Goal: Task Accomplishment & Management: Use online tool/utility

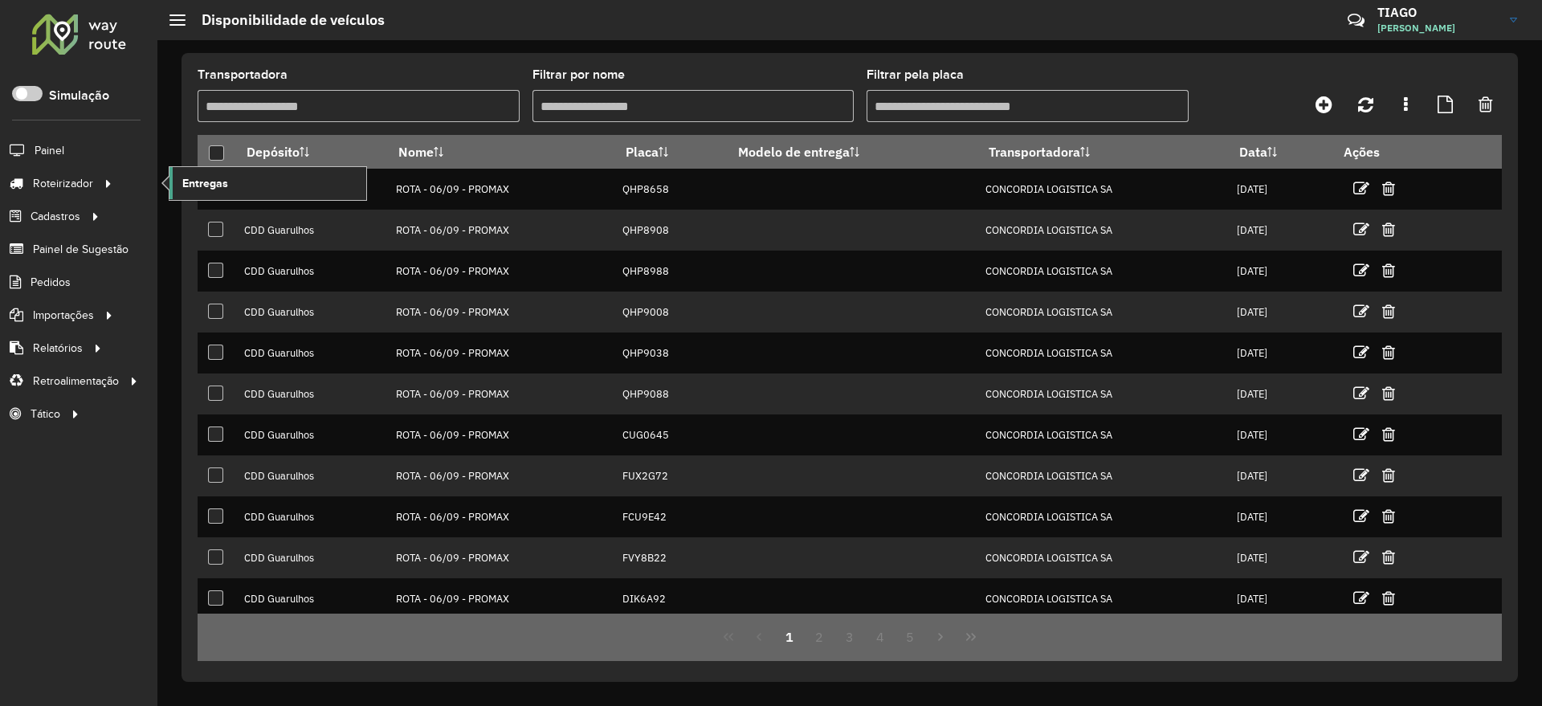
click at [244, 184] on link "Entregas" at bounding box center [267, 183] width 197 height 32
click at [194, 179] on span "Entregas" at bounding box center [205, 183] width 46 height 17
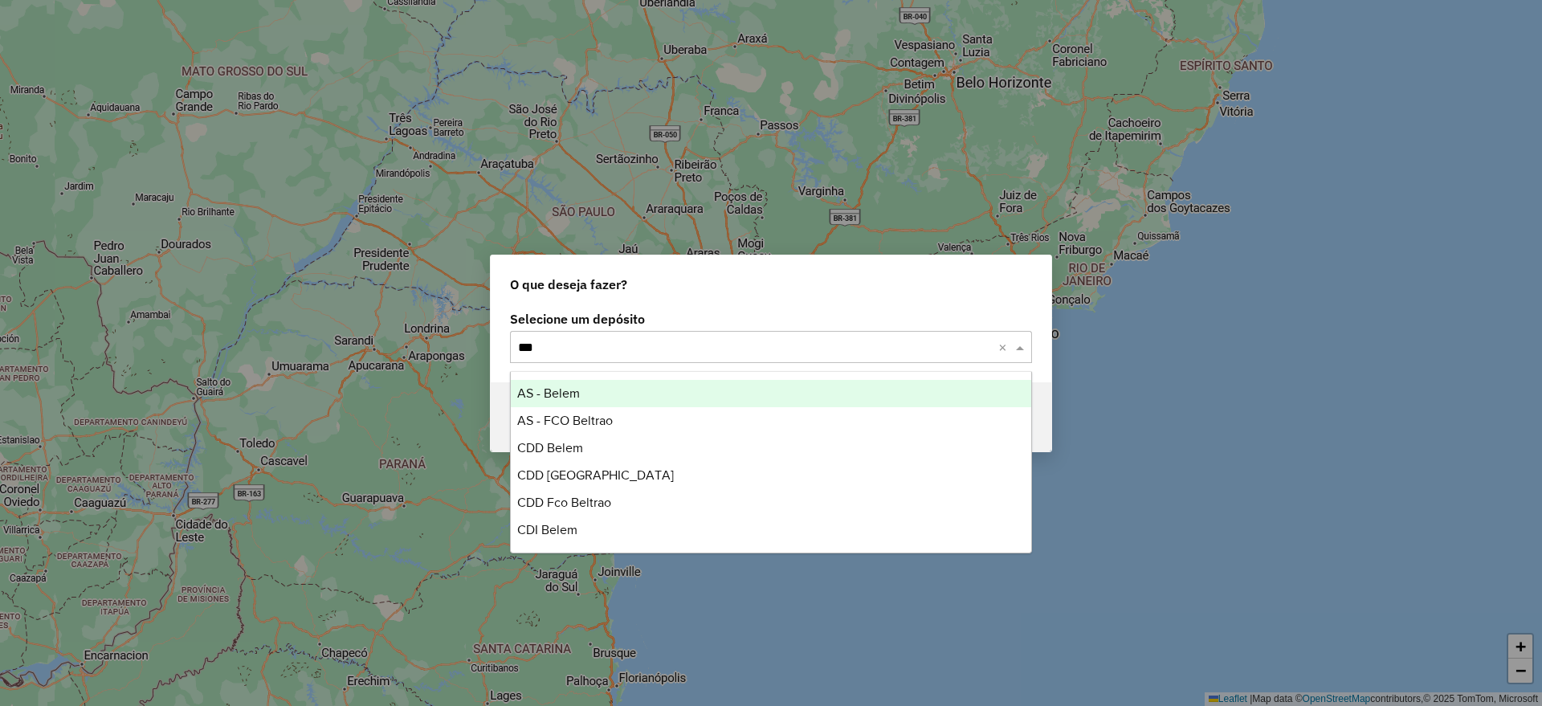
type input "****"
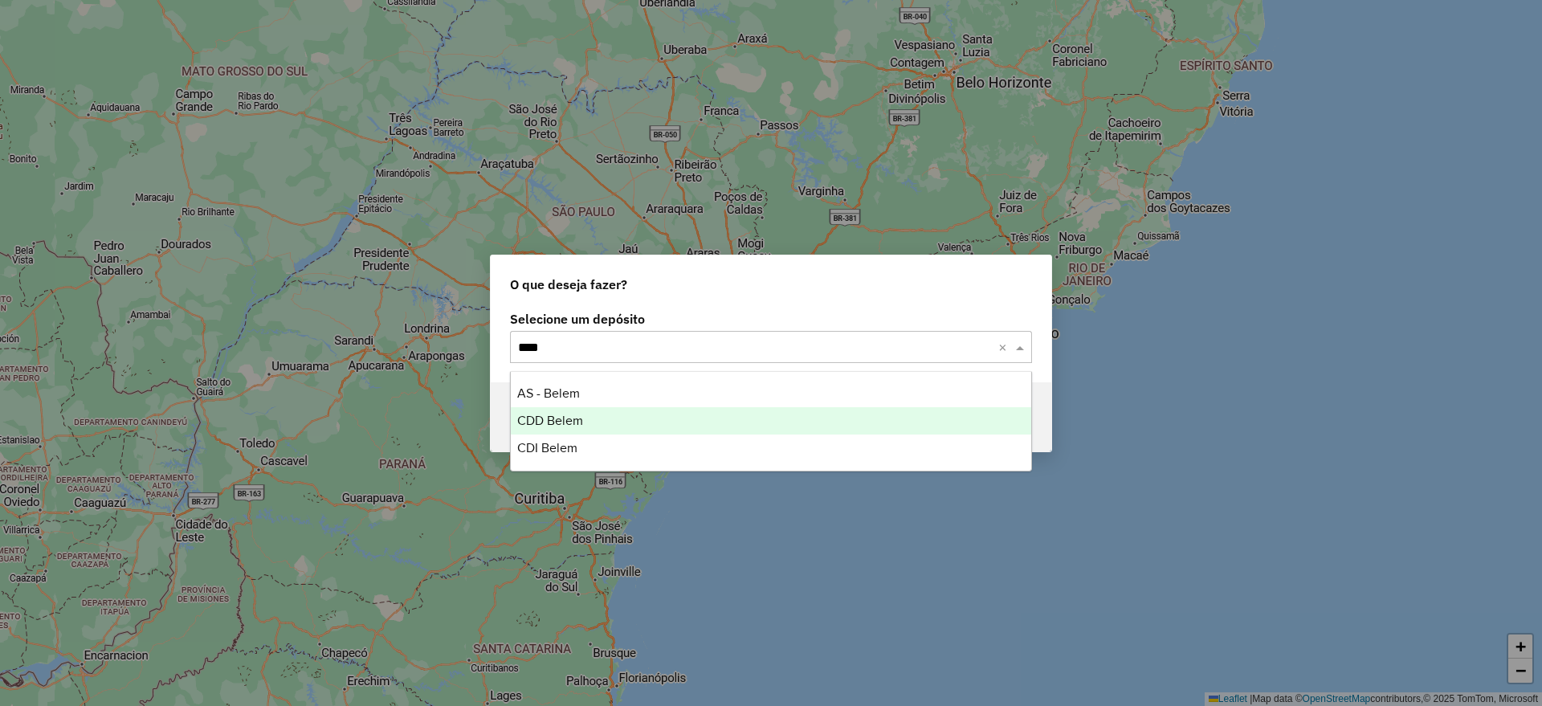
click at [559, 422] on span "CDD Belem" at bounding box center [550, 421] width 66 height 14
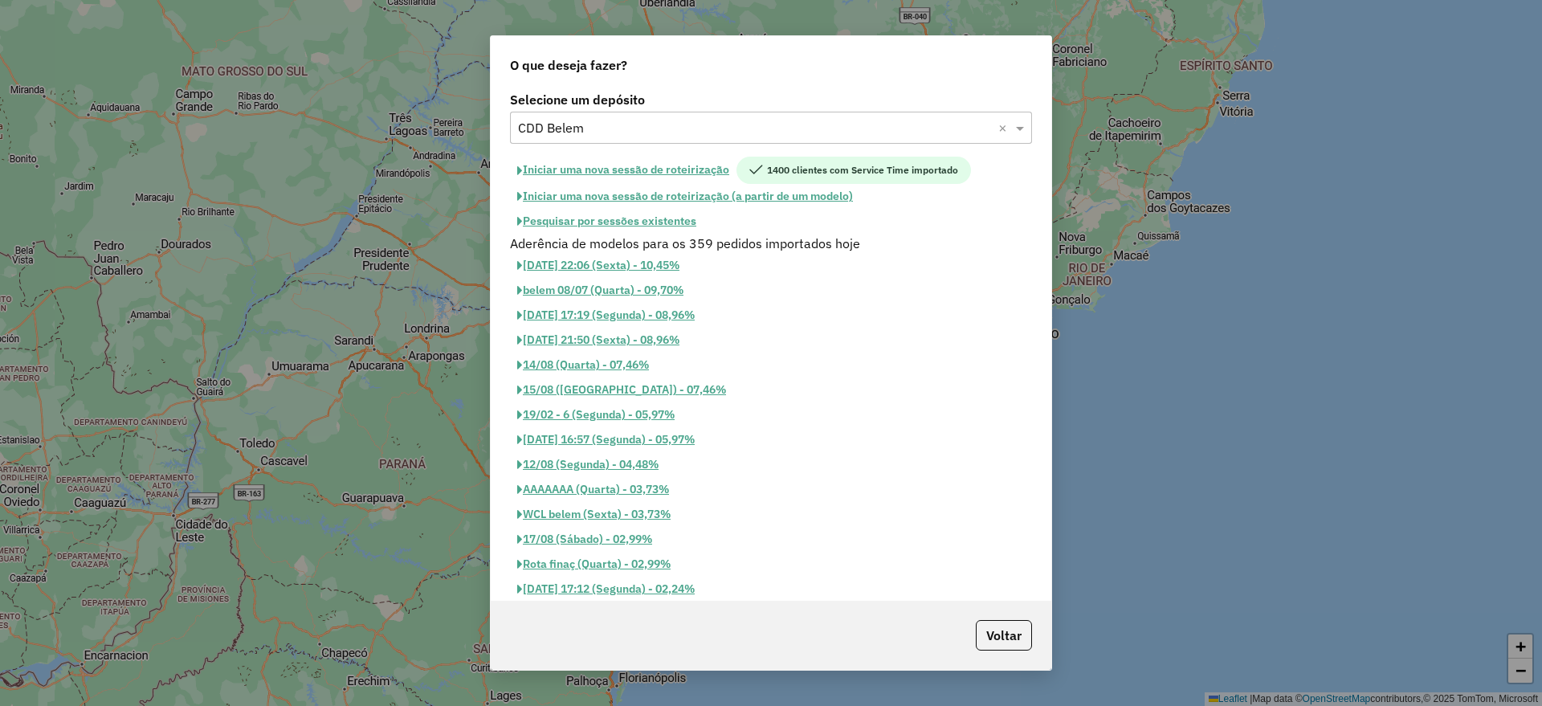
click at [646, 220] on button "Pesquisar por sessões existentes" at bounding box center [607, 221] width 194 height 25
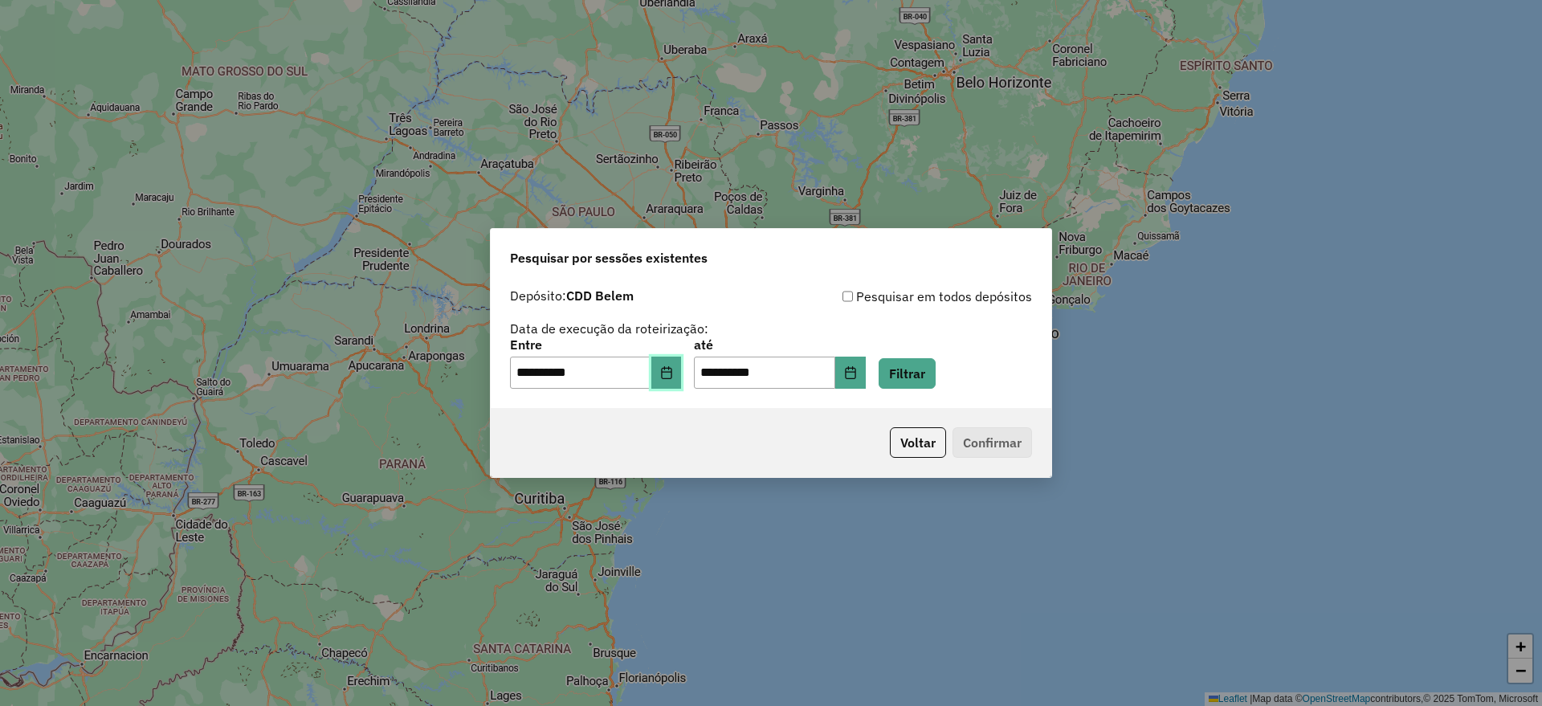
click at [673, 373] on icon "Choose Date" at bounding box center [666, 372] width 13 height 13
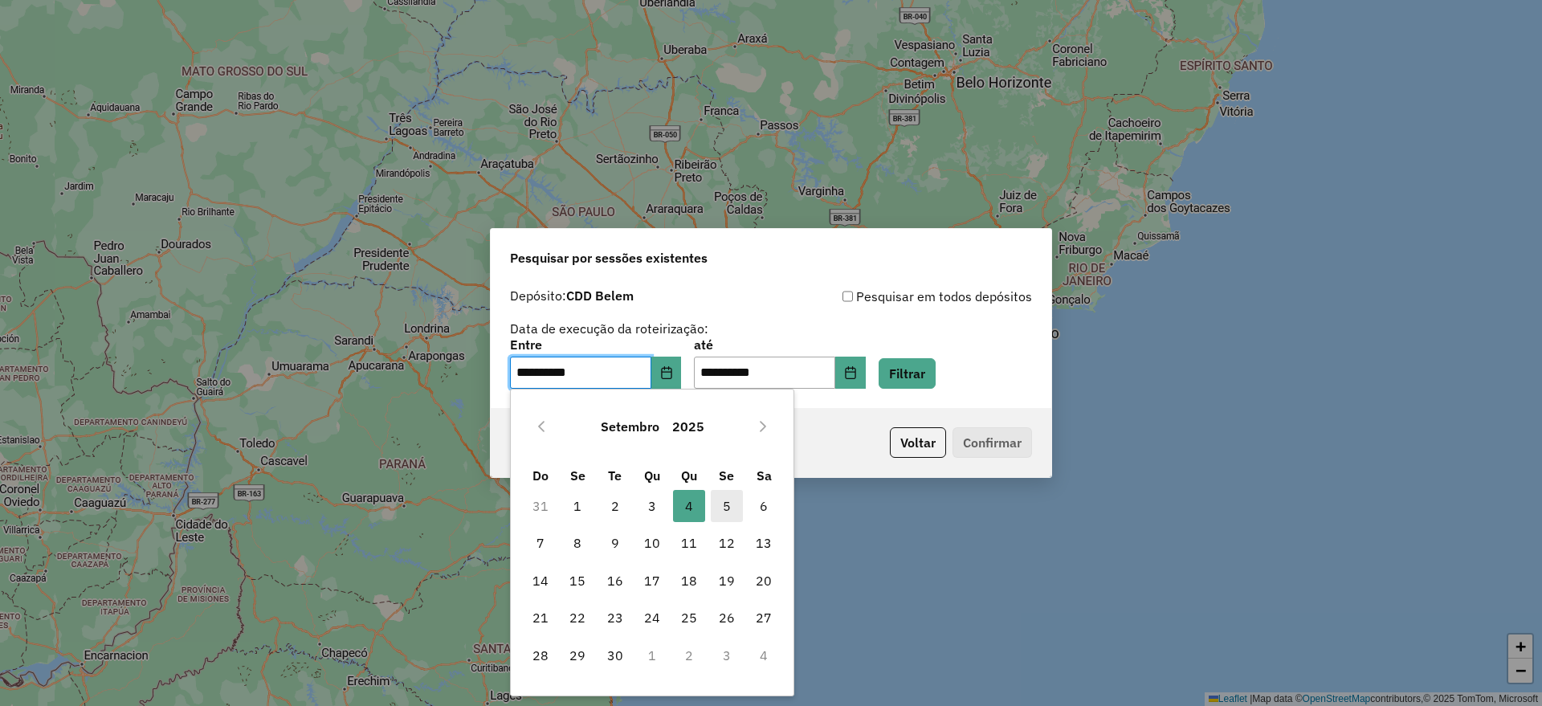
click at [734, 516] on span "5" at bounding box center [727, 506] width 32 height 32
type input "**********"
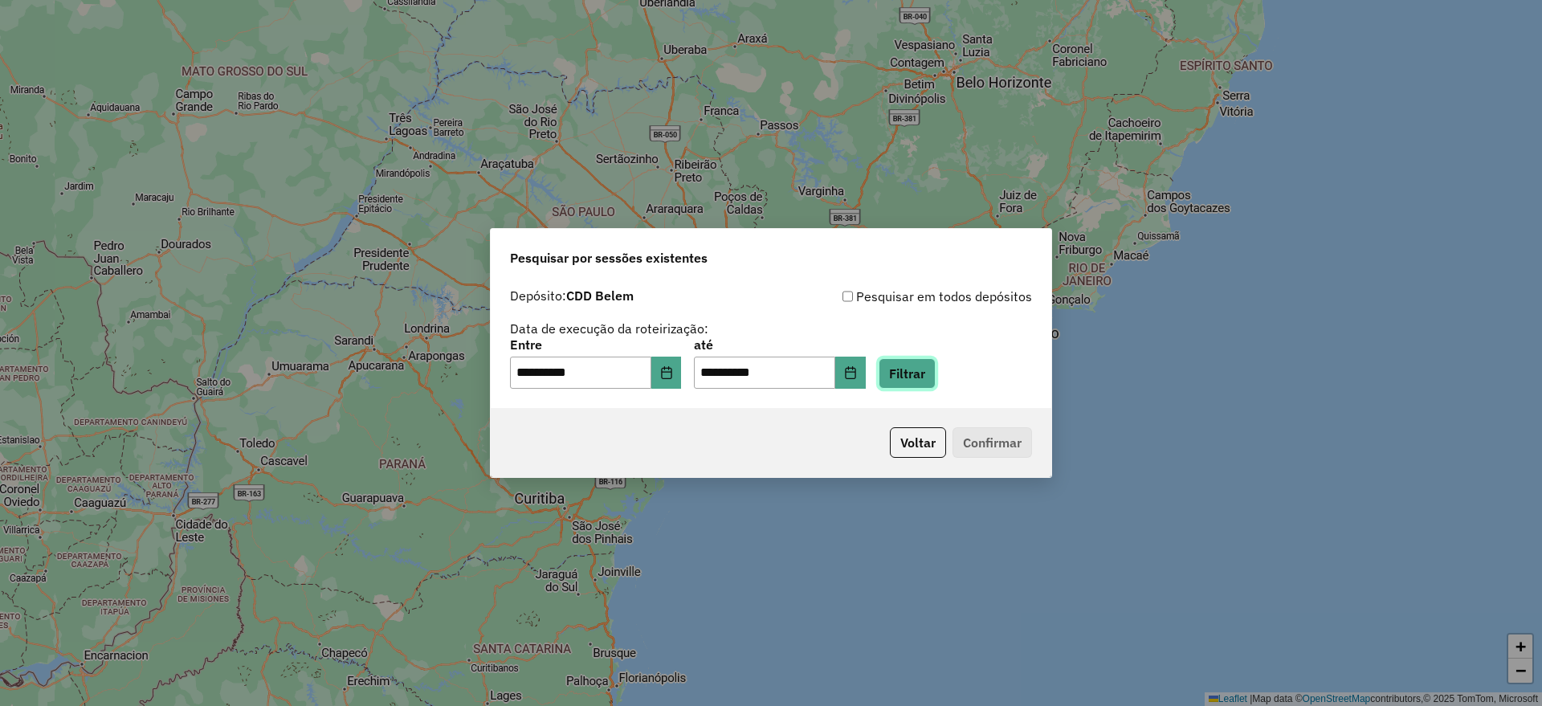
click at [935, 377] on button "Filtrar" at bounding box center [906, 373] width 57 height 31
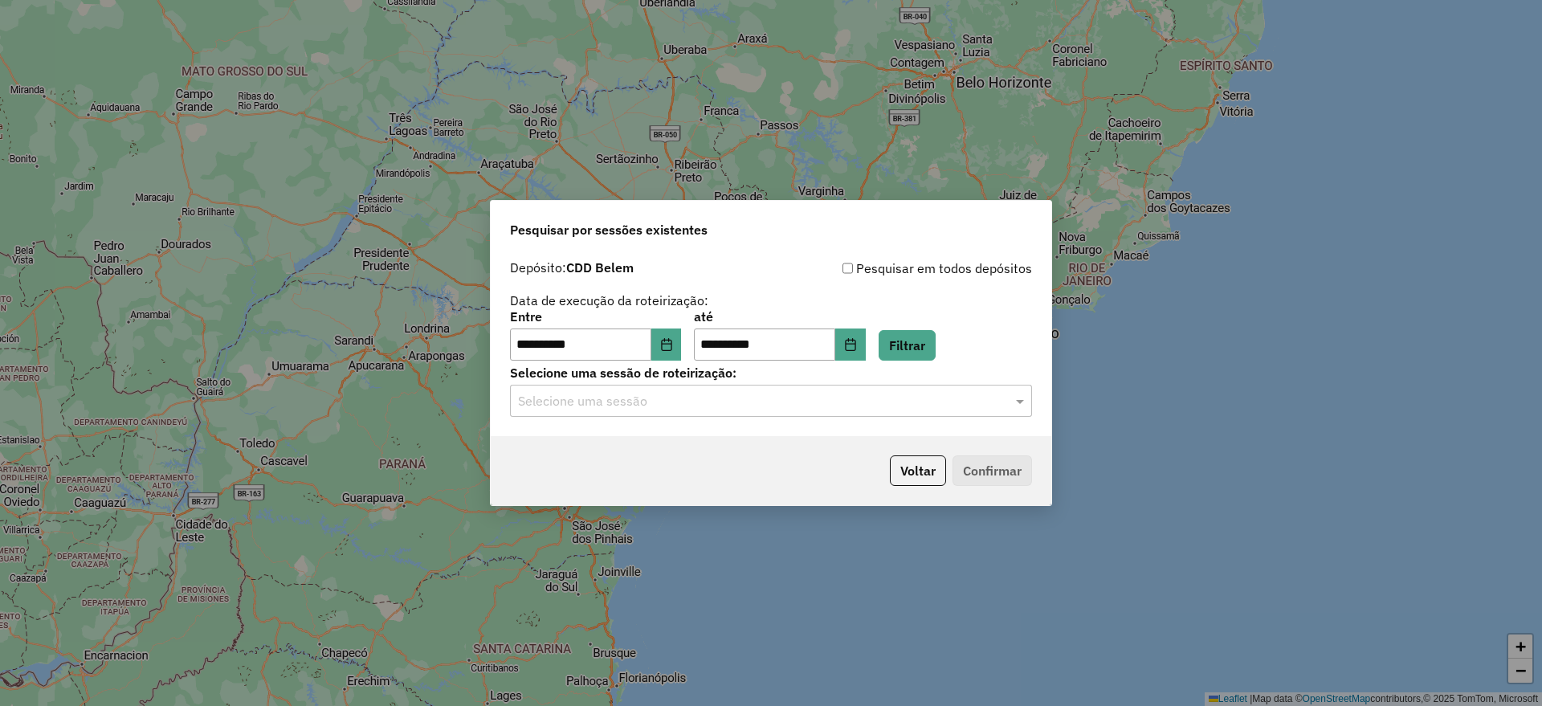
click at [738, 405] on input "text" at bounding box center [755, 401] width 474 height 19
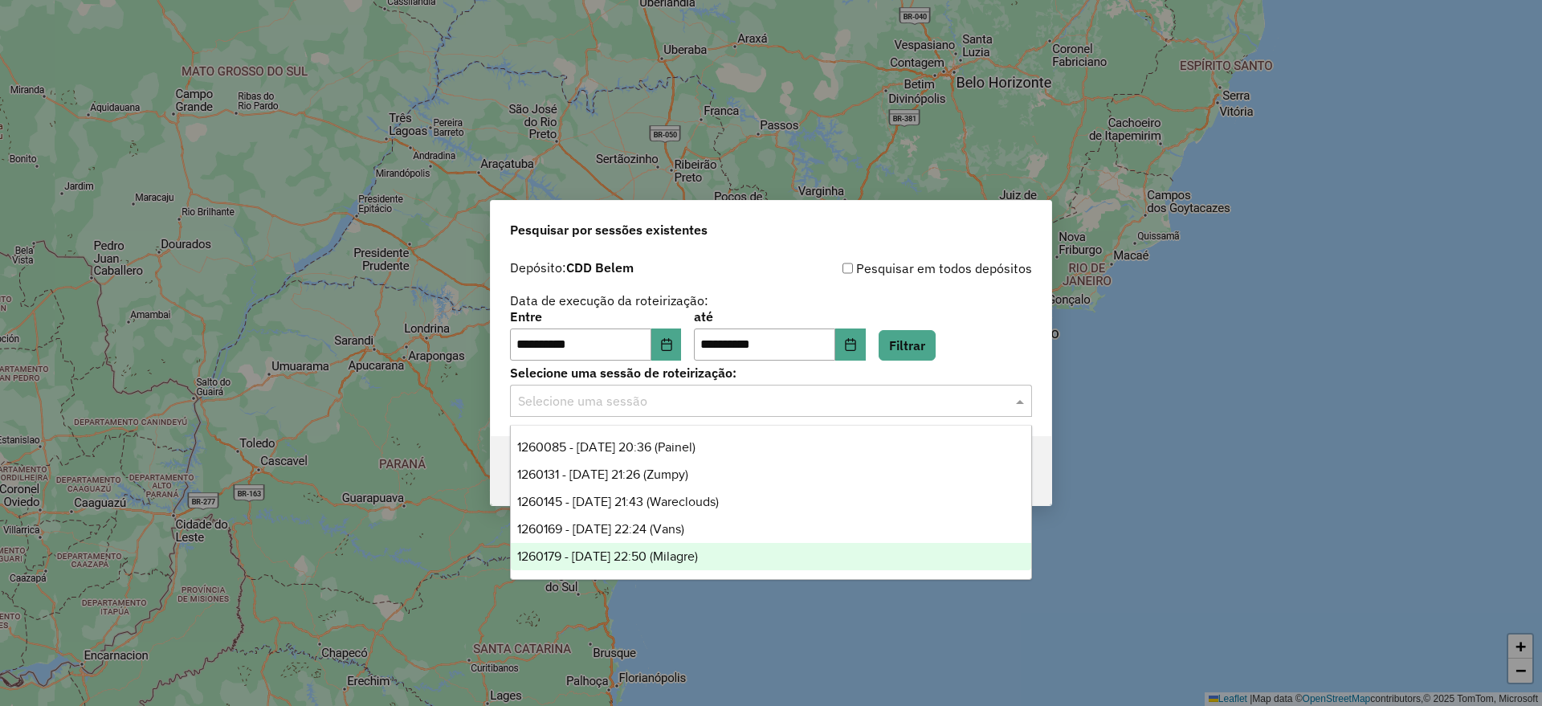
click at [698, 559] on span "1260179 - 05/09/2025 22:50 (Milagre)" at bounding box center [607, 556] width 181 height 14
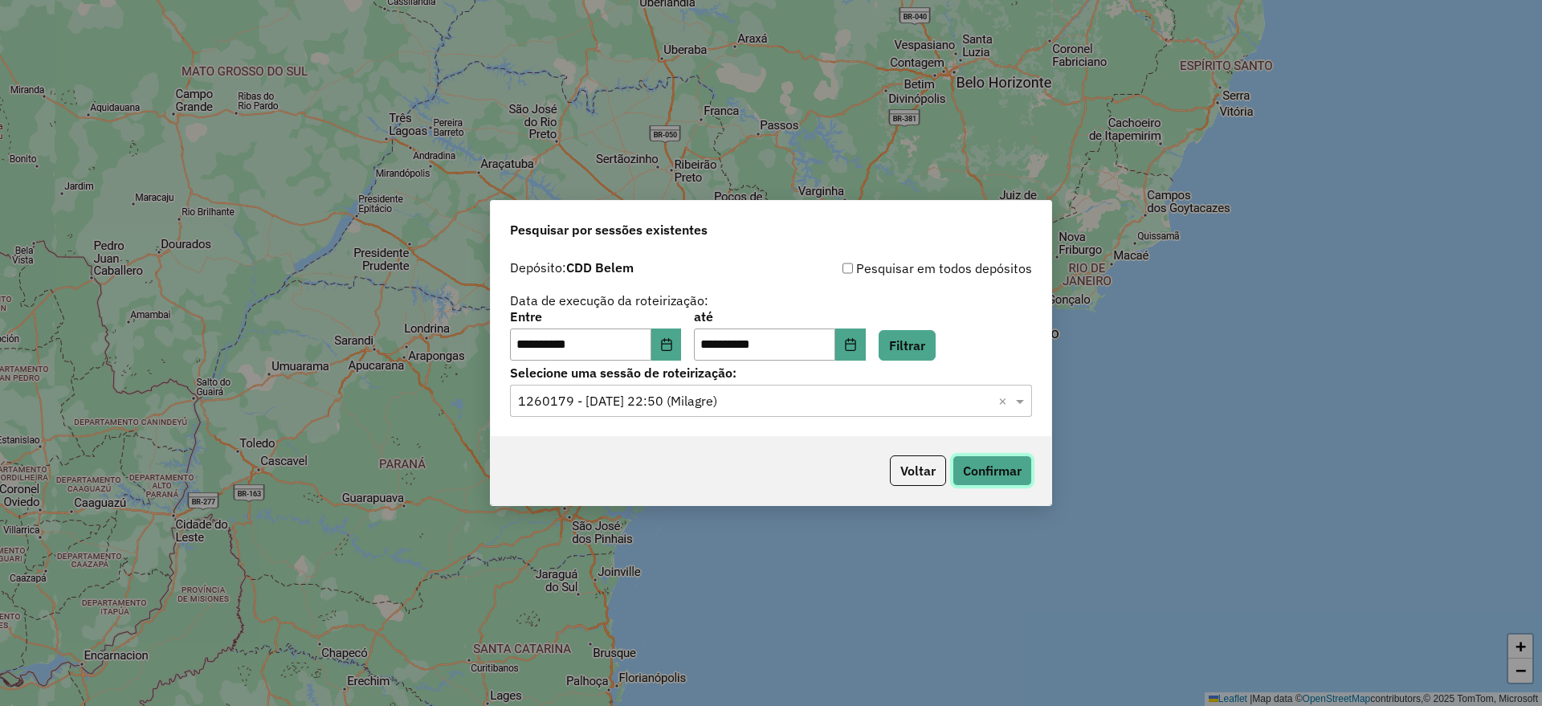
click at [996, 479] on button "Confirmar" at bounding box center [991, 470] width 79 height 31
click at [915, 460] on button "Voltar" at bounding box center [918, 470] width 56 height 31
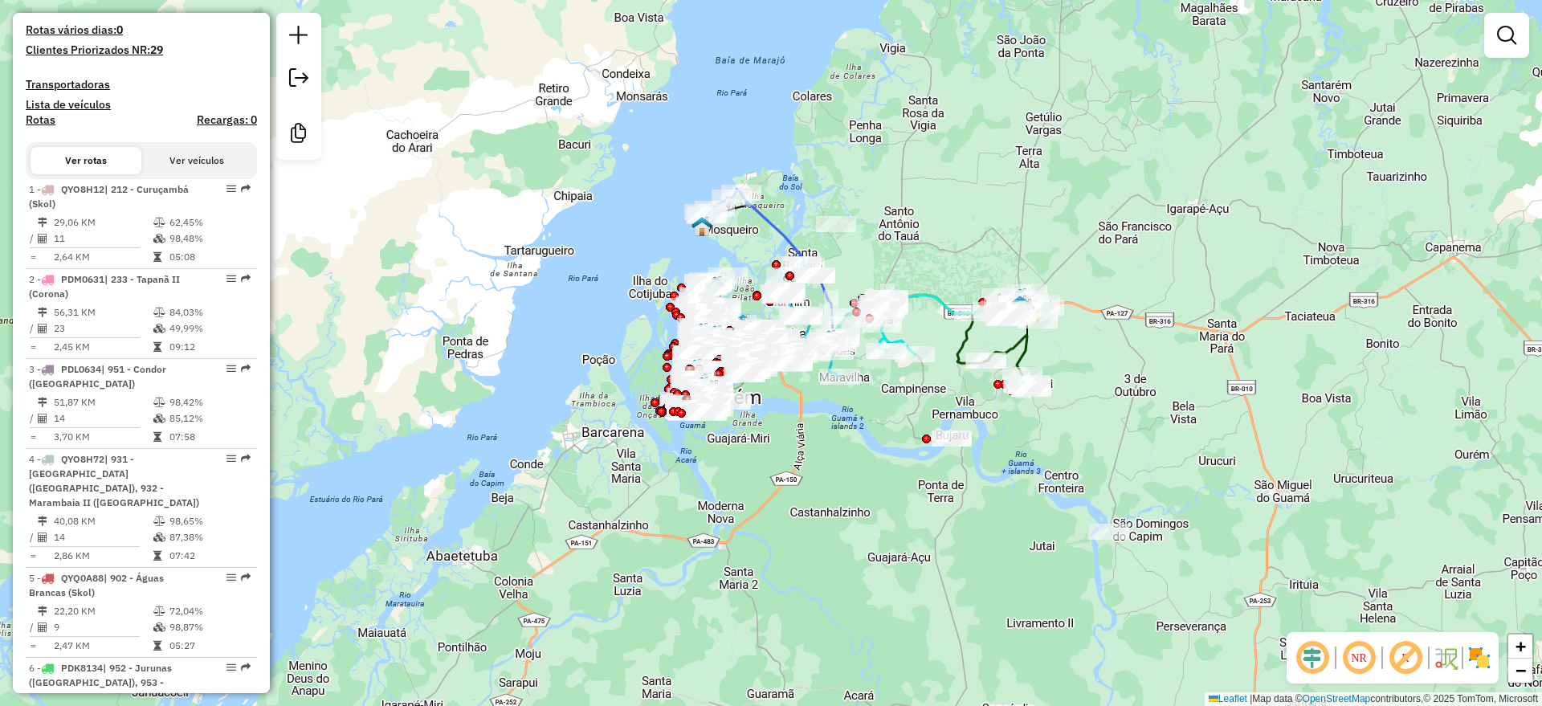
scroll to position [602, 0]
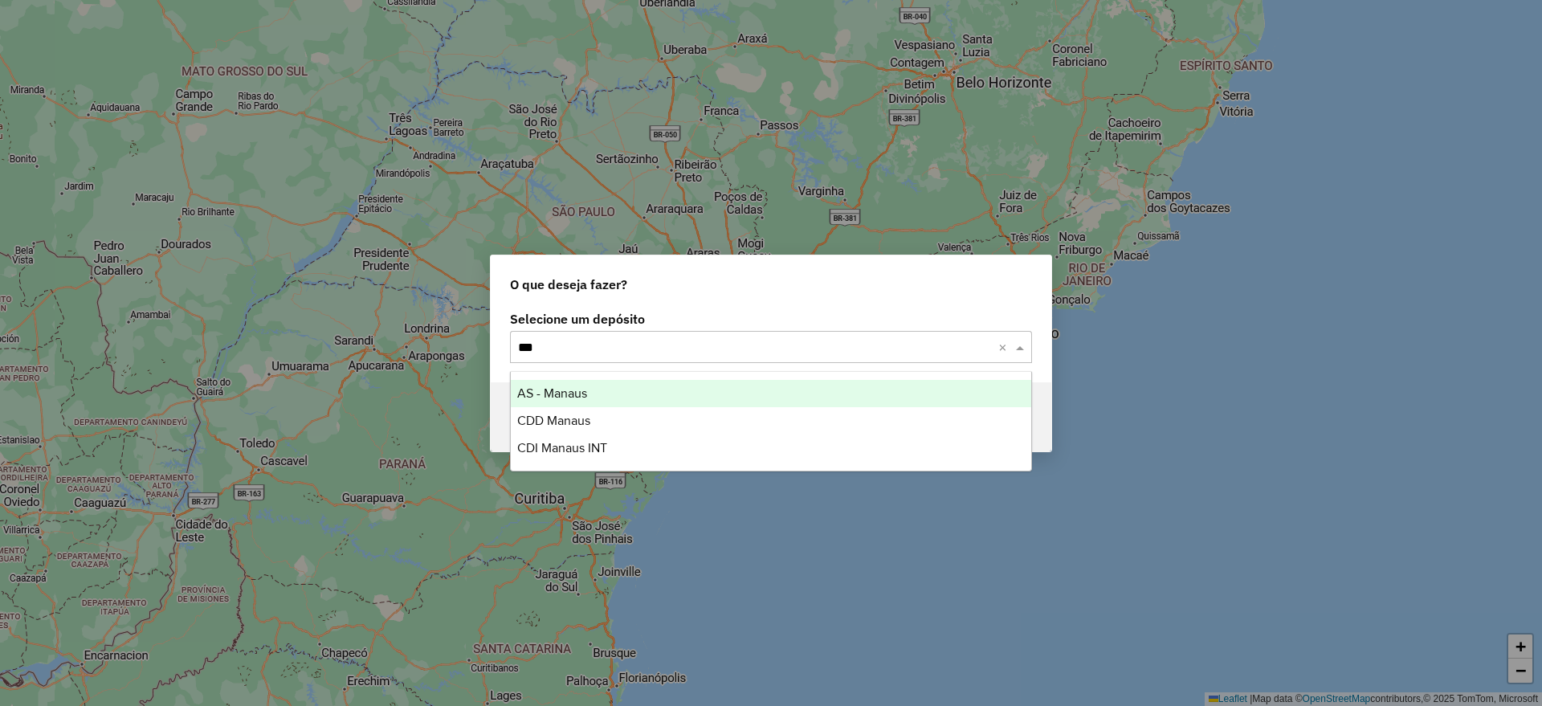
type input "****"
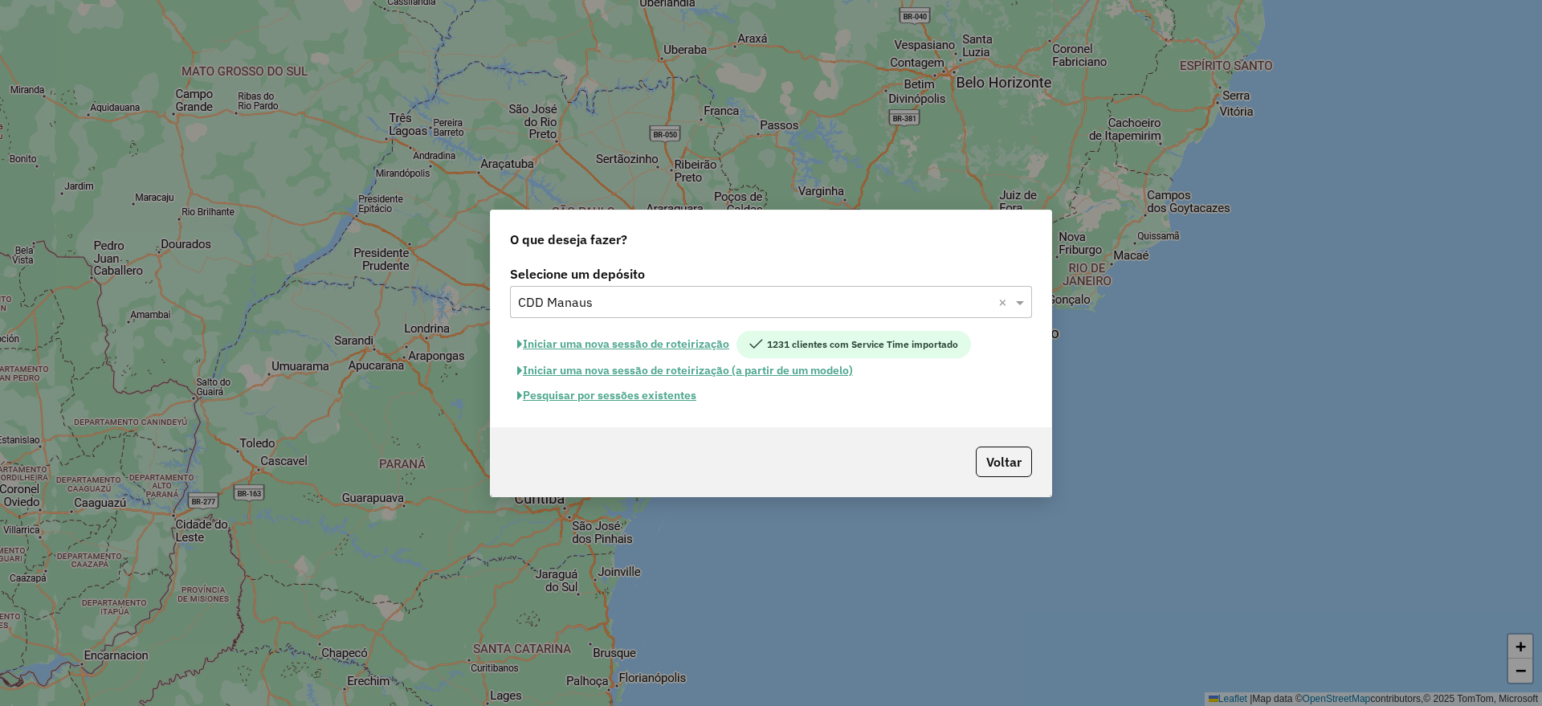
click at [665, 395] on button "Pesquisar por sessões existentes" at bounding box center [607, 395] width 194 height 25
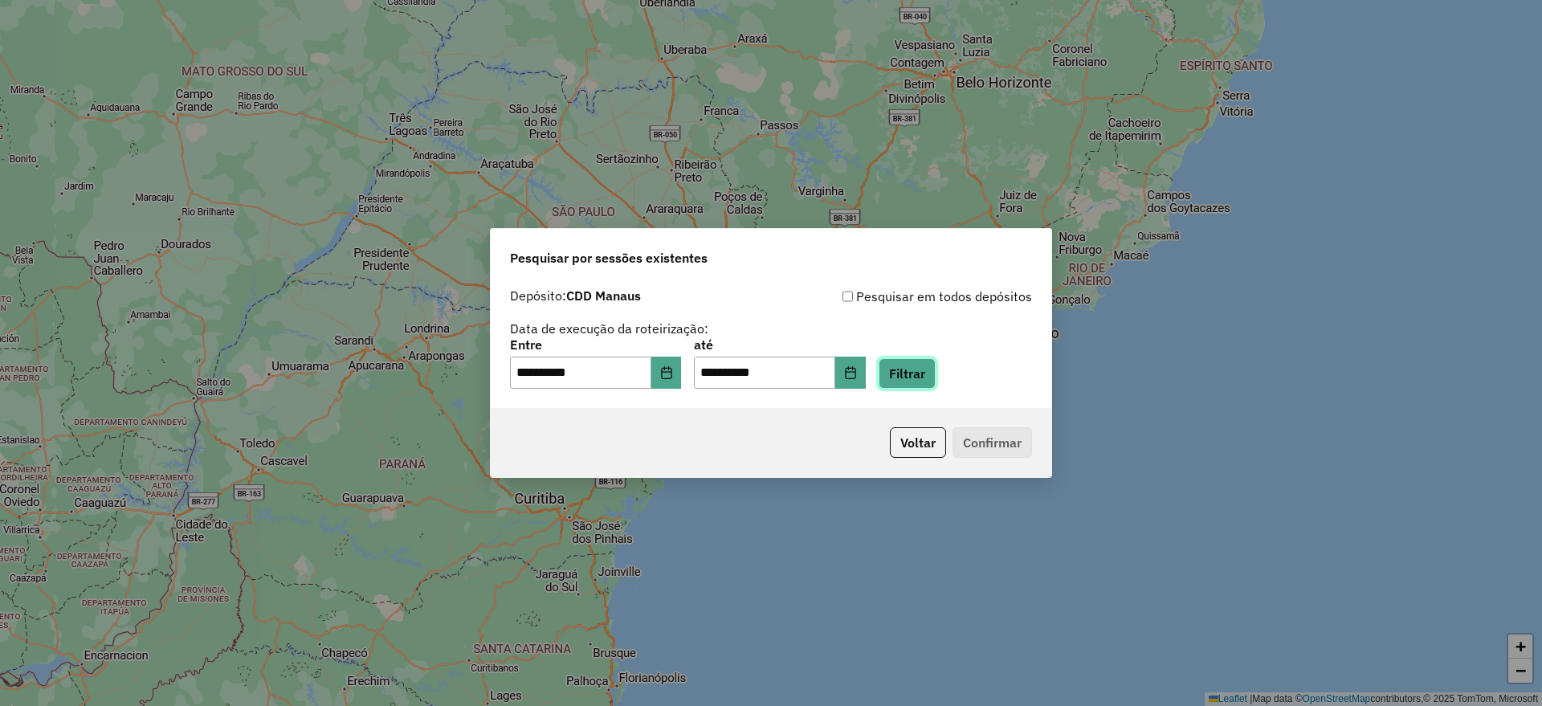
click at [925, 374] on button "Filtrar" at bounding box center [906, 373] width 57 height 31
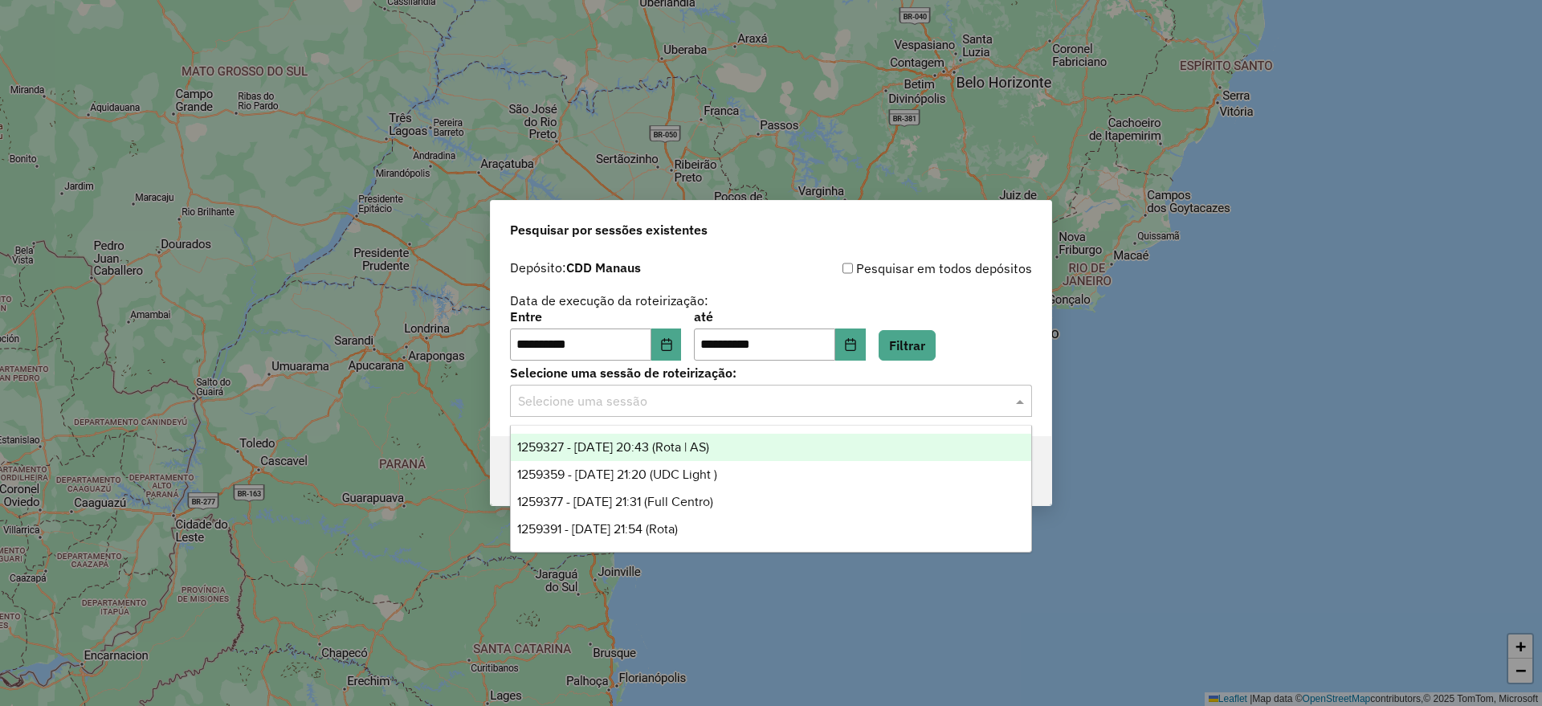
click at [743, 404] on input "text" at bounding box center [755, 401] width 474 height 19
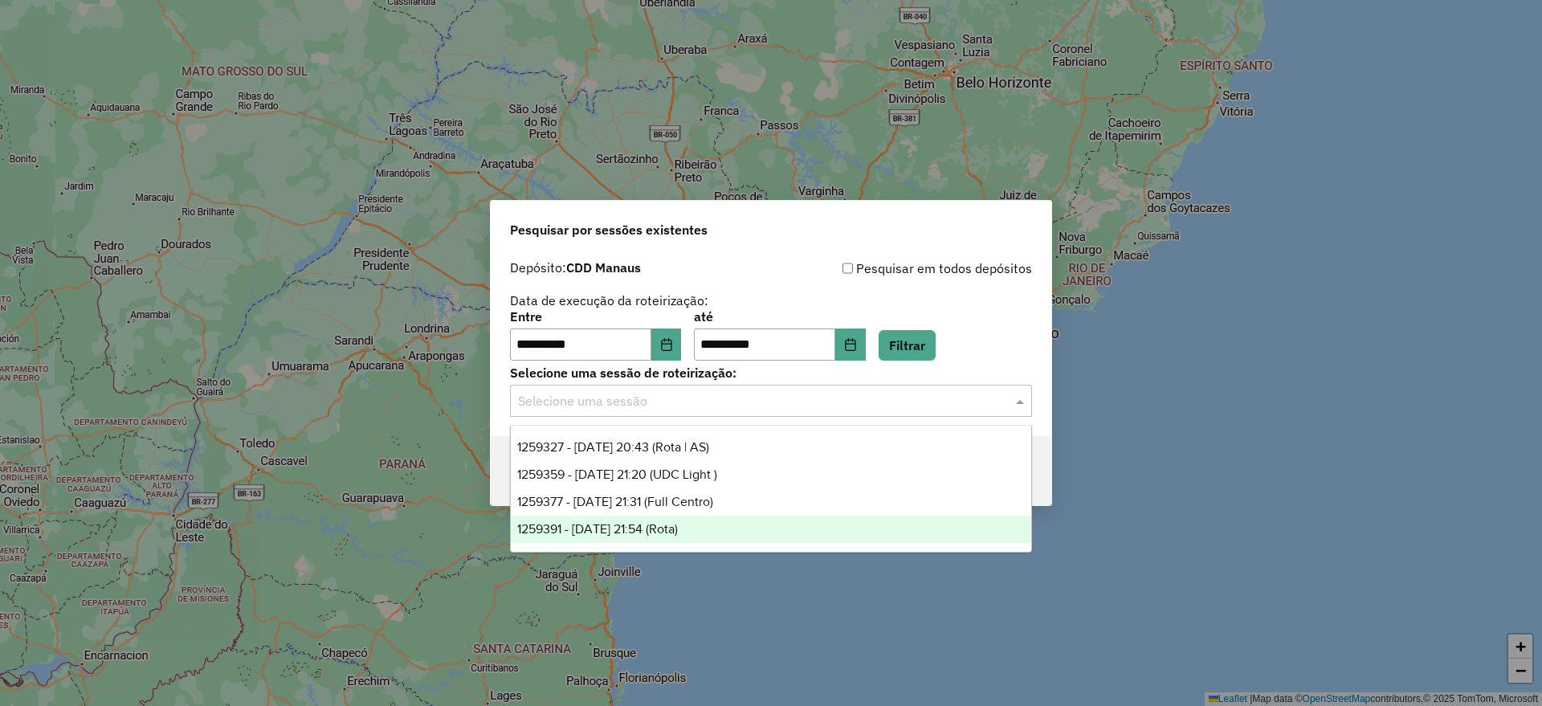
click at [678, 530] on span "1259391 - 04/09/2025 21:54 (Rota)" at bounding box center [597, 529] width 161 height 14
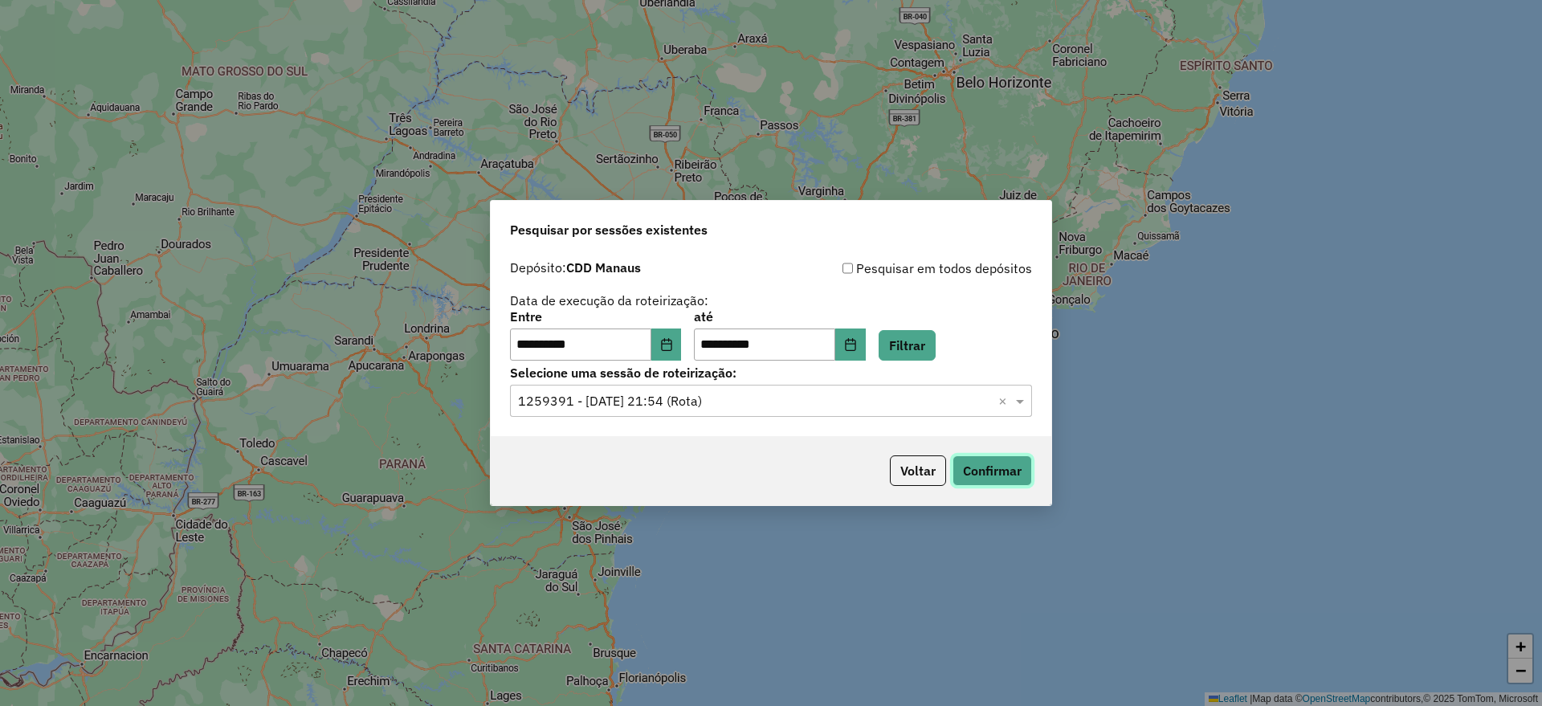
click at [989, 468] on button "Confirmar" at bounding box center [991, 470] width 79 height 31
click at [930, 461] on button "Voltar" at bounding box center [918, 470] width 56 height 31
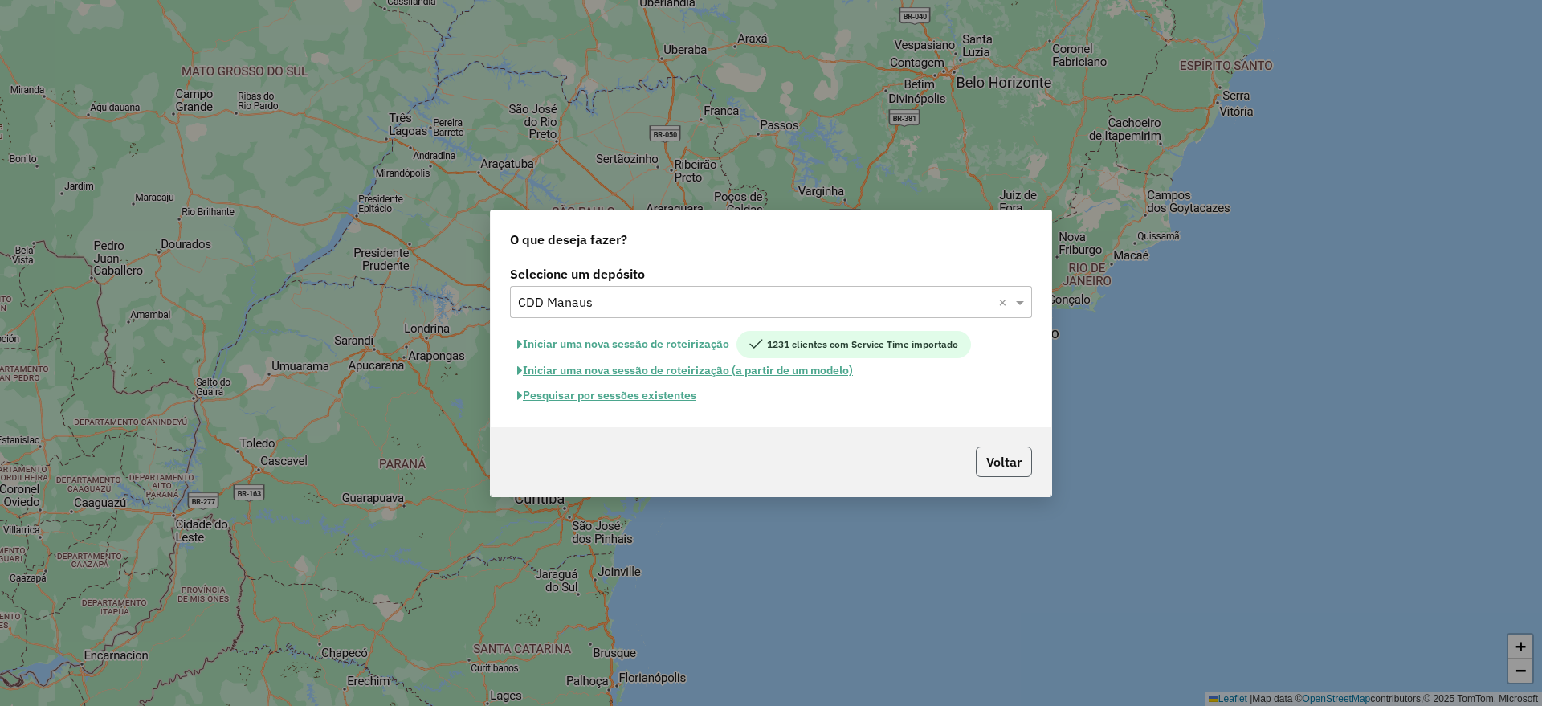
click at [1016, 460] on button "Voltar" at bounding box center [1004, 461] width 56 height 31
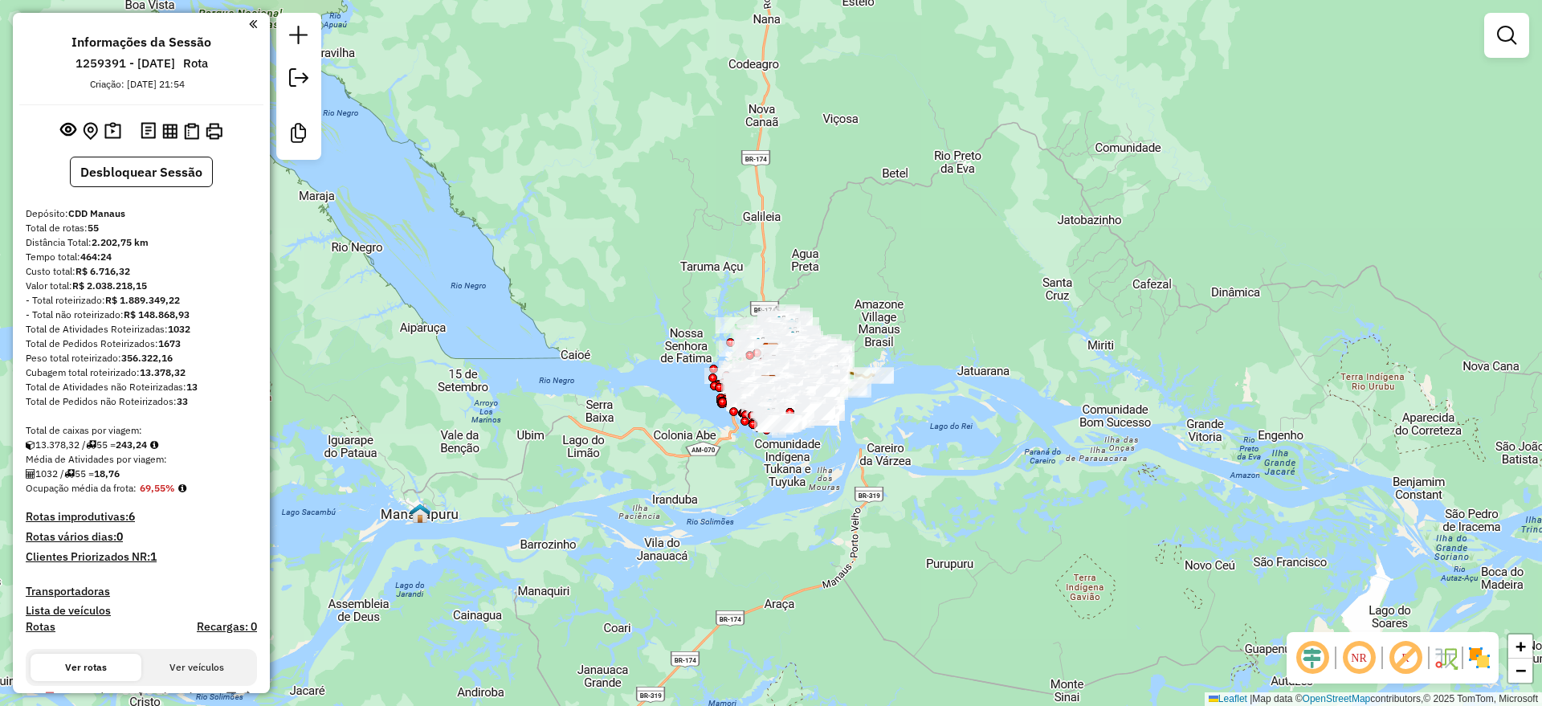
scroll to position [301, 0]
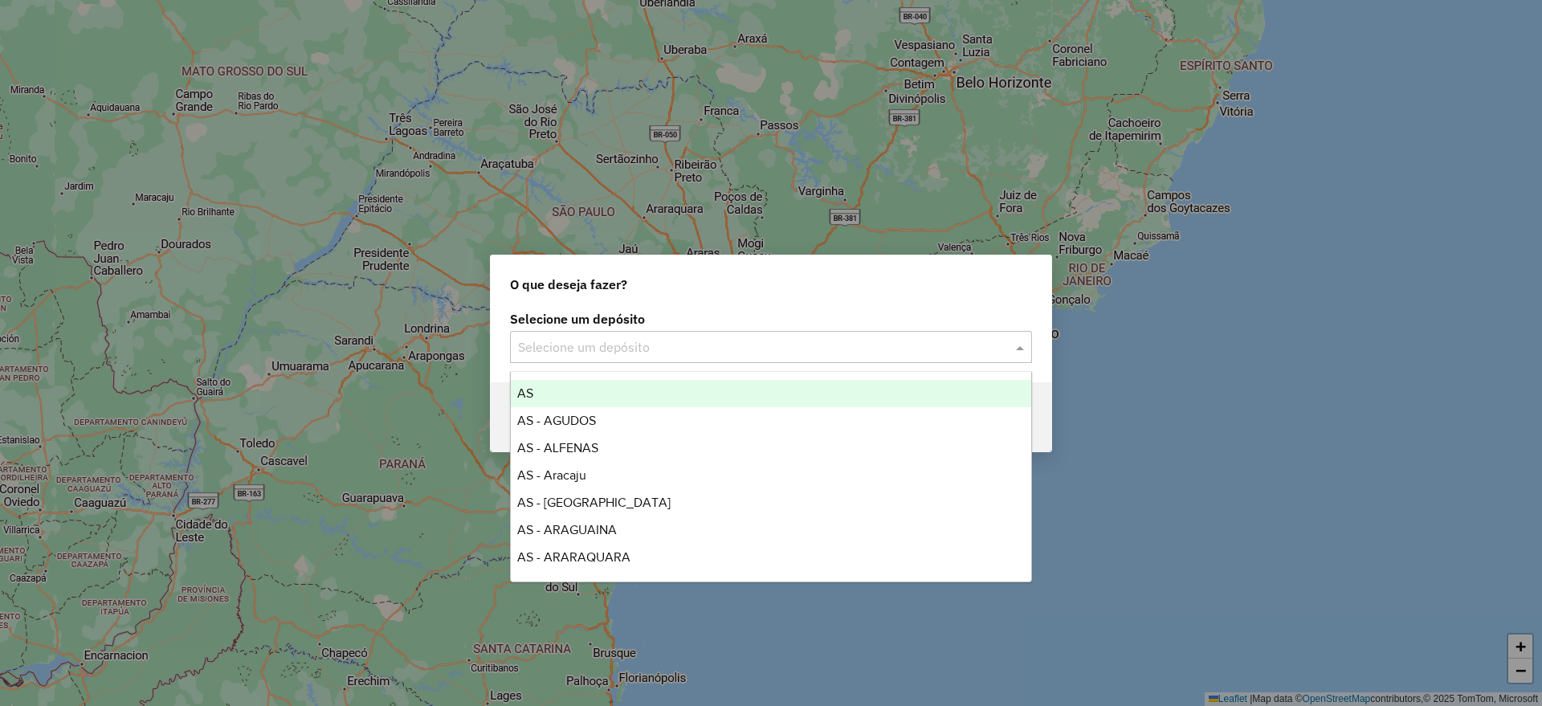
click at [718, 348] on input "text" at bounding box center [755, 347] width 474 height 19
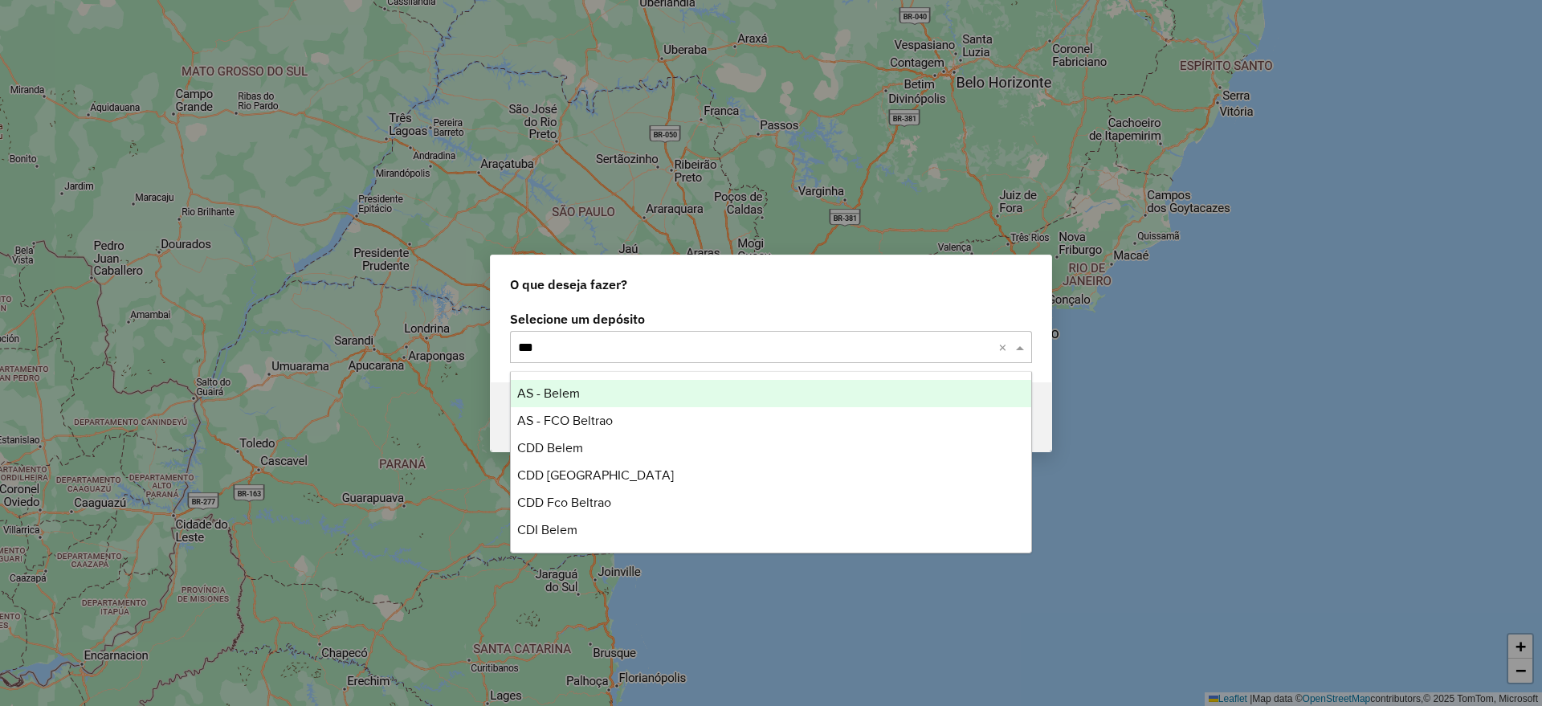
type input "****"
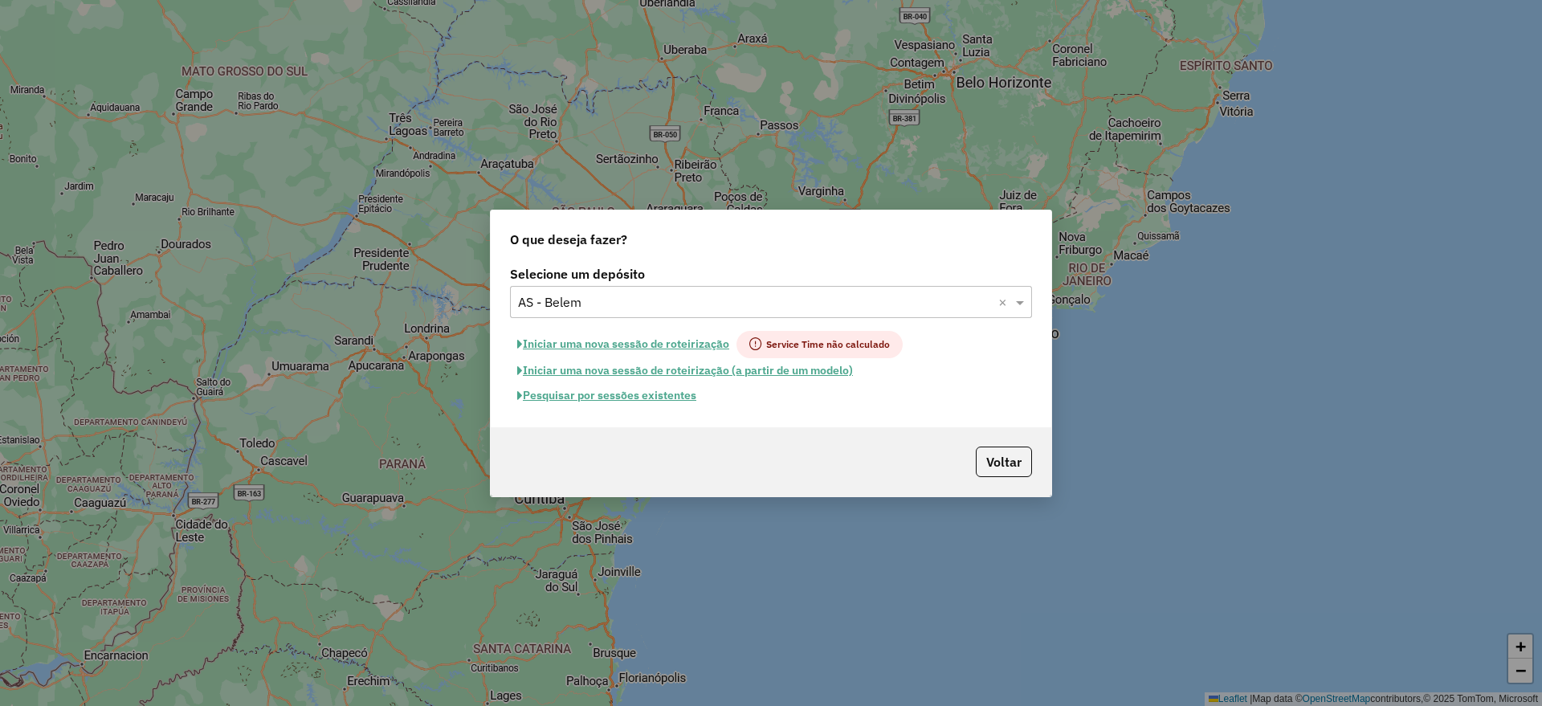
click at [699, 309] on input "text" at bounding box center [755, 302] width 474 height 19
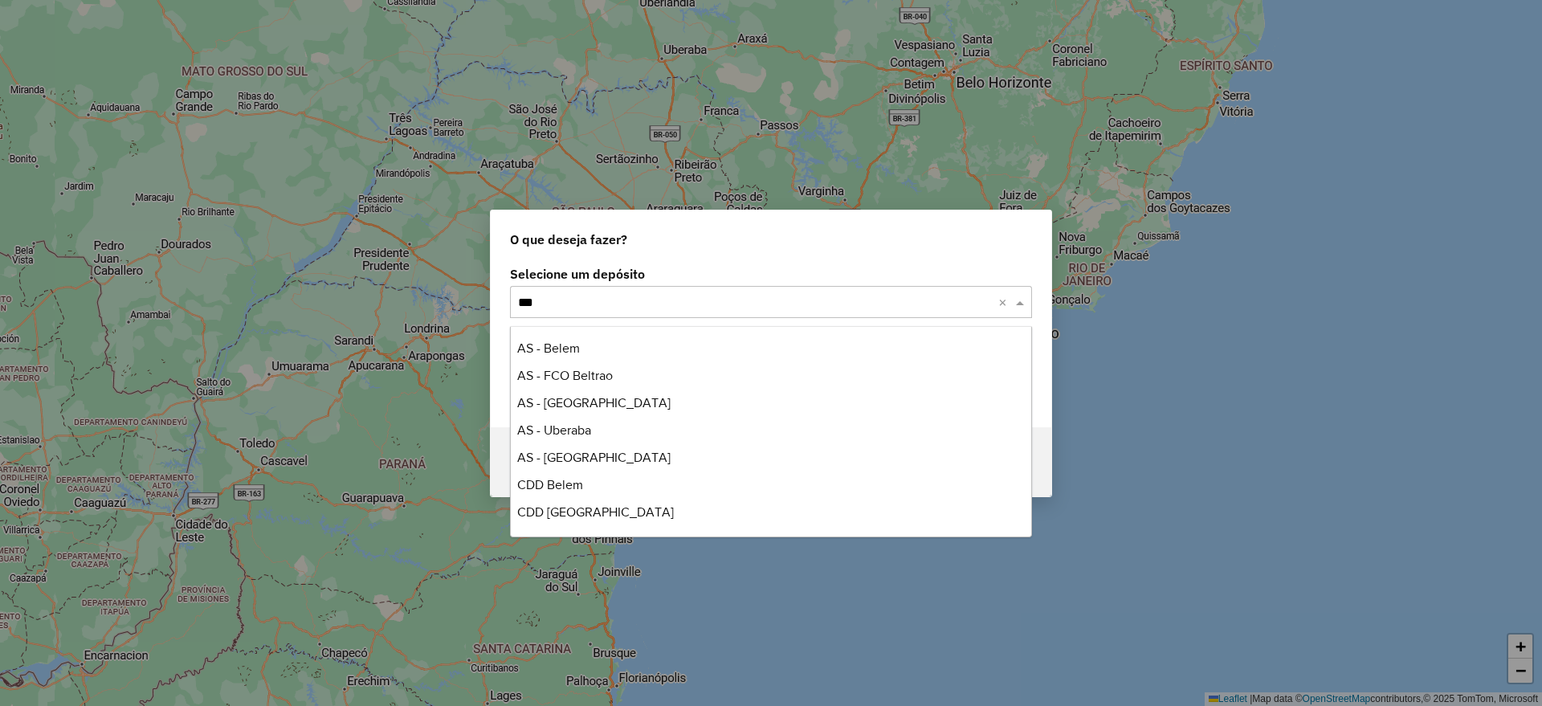
type input "****"
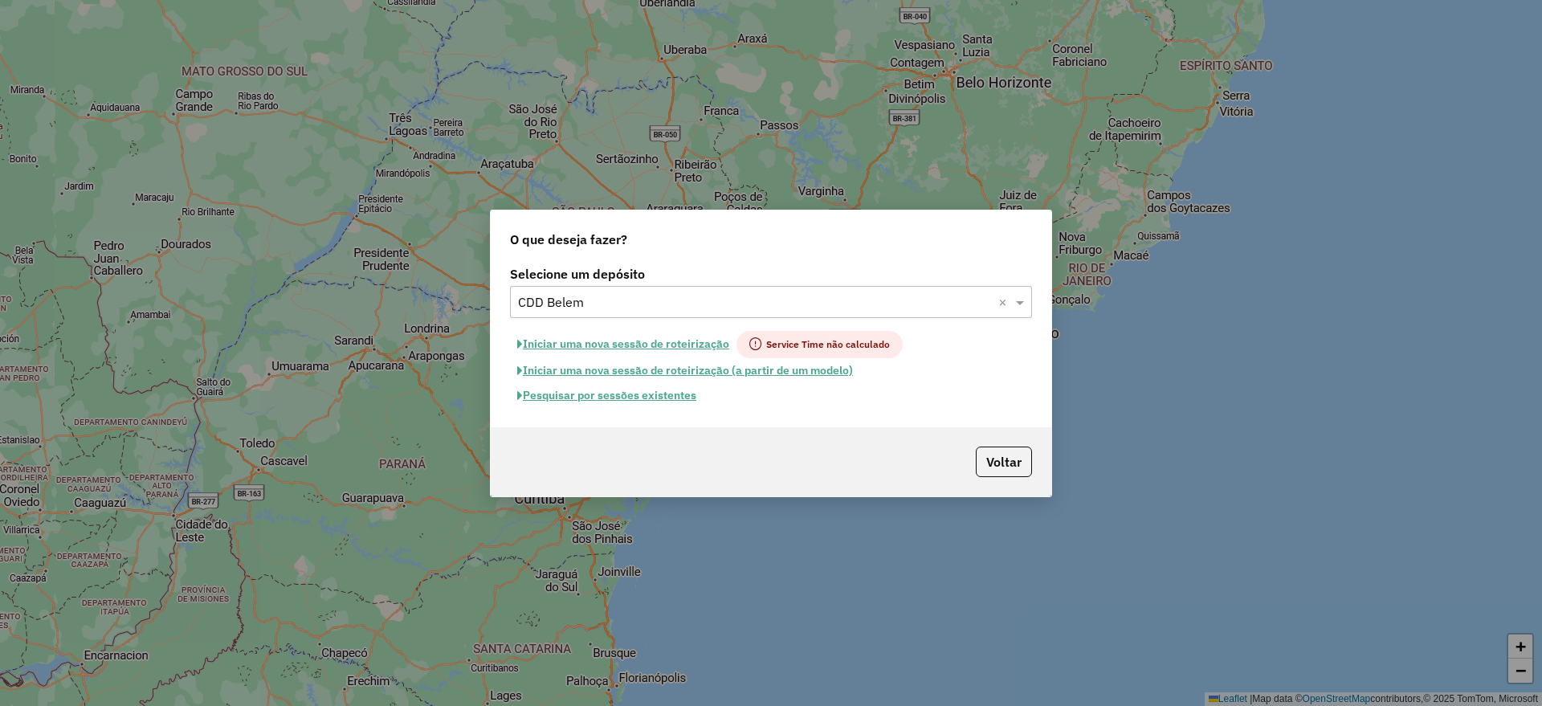
click at [663, 400] on button "Pesquisar por sessões existentes" at bounding box center [607, 395] width 194 height 25
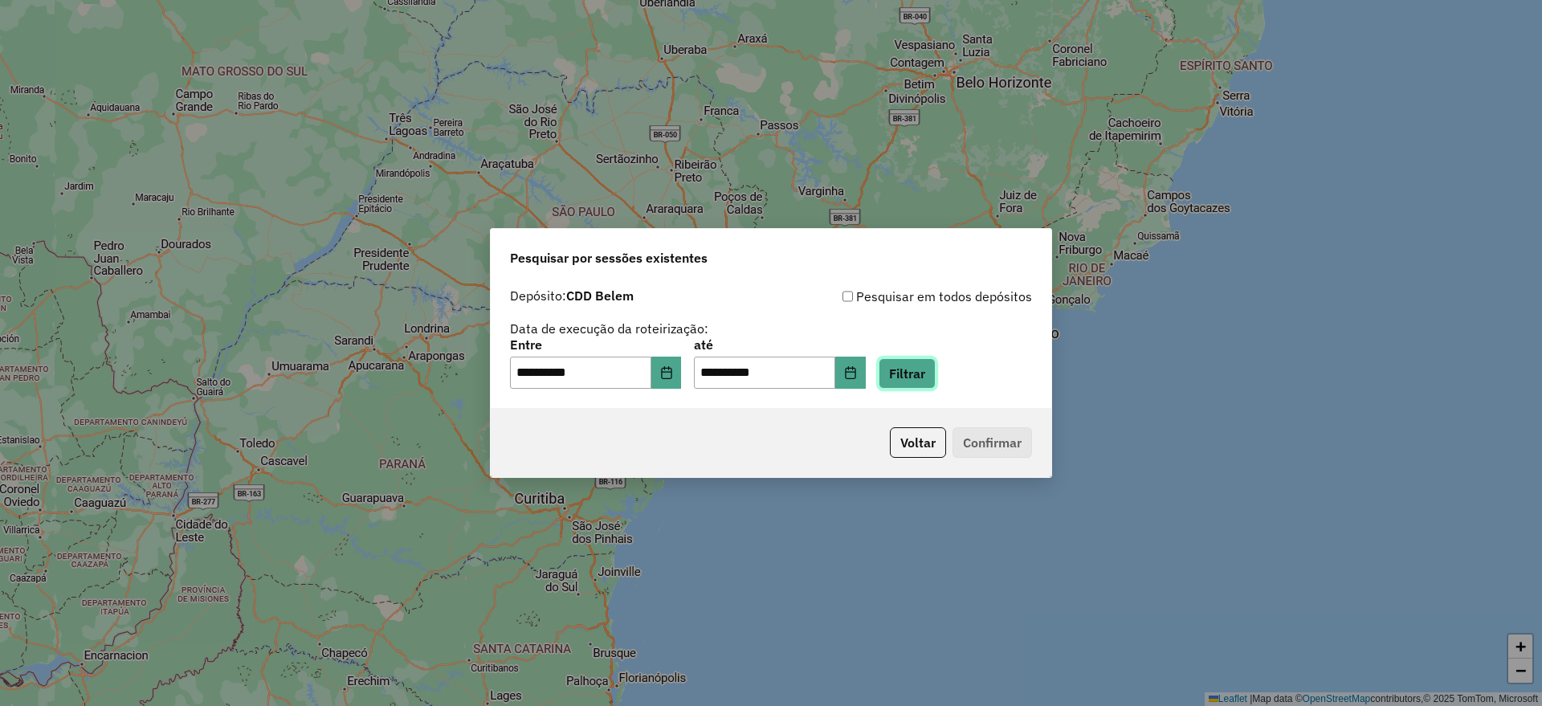
click at [921, 372] on button "Filtrar" at bounding box center [906, 373] width 57 height 31
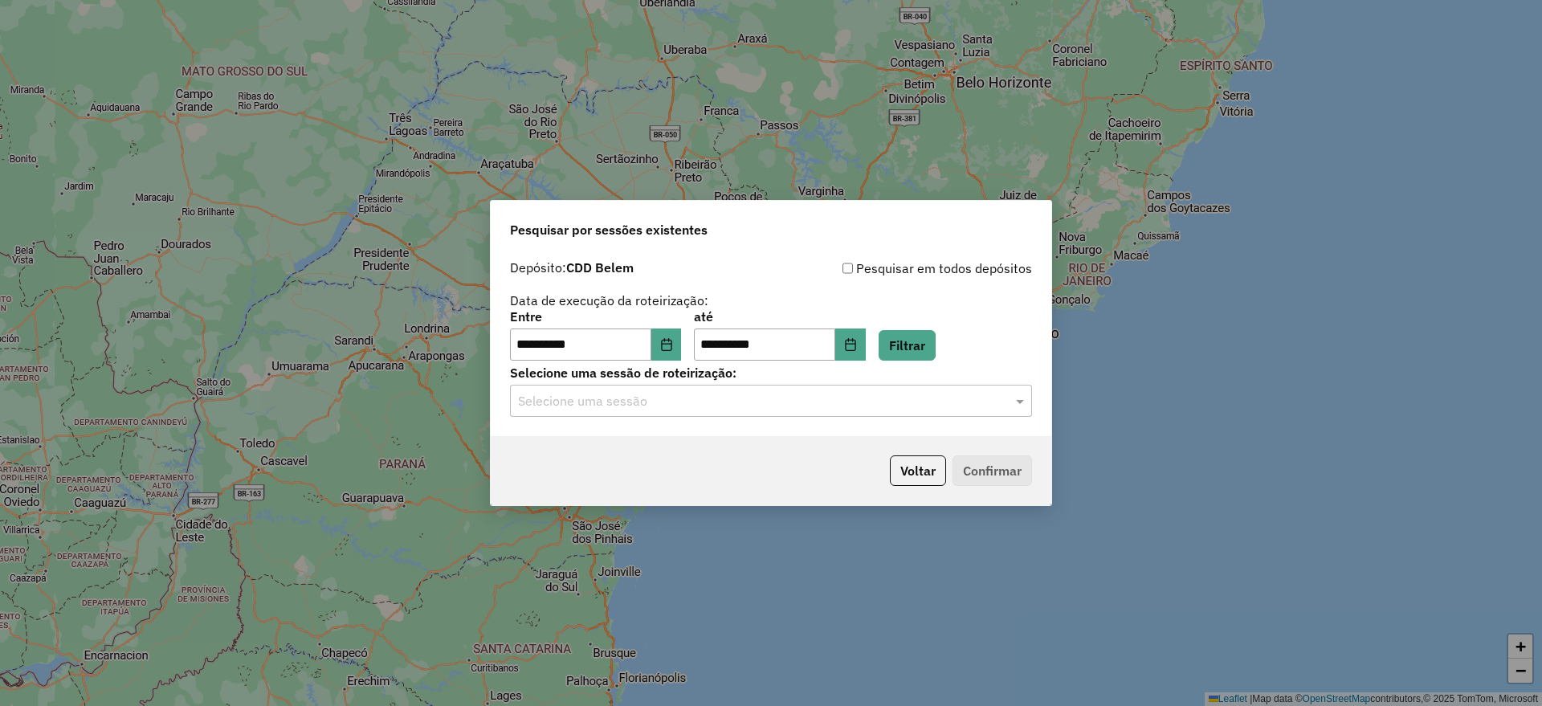
click at [725, 406] on input "text" at bounding box center [755, 401] width 474 height 19
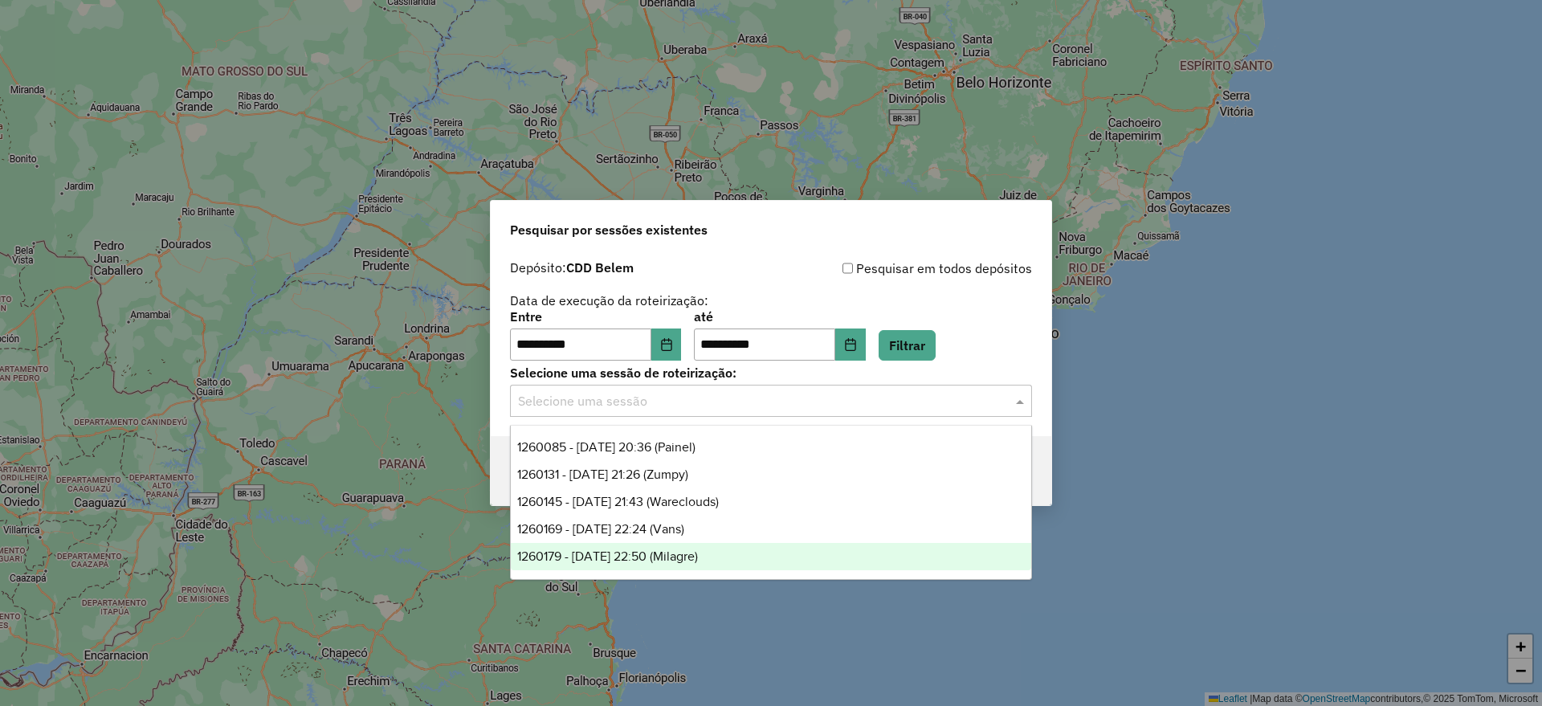
click at [698, 555] on span "1260179 - 05/09/2025 22:50 (Milagre)" at bounding box center [607, 556] width 181 height 14
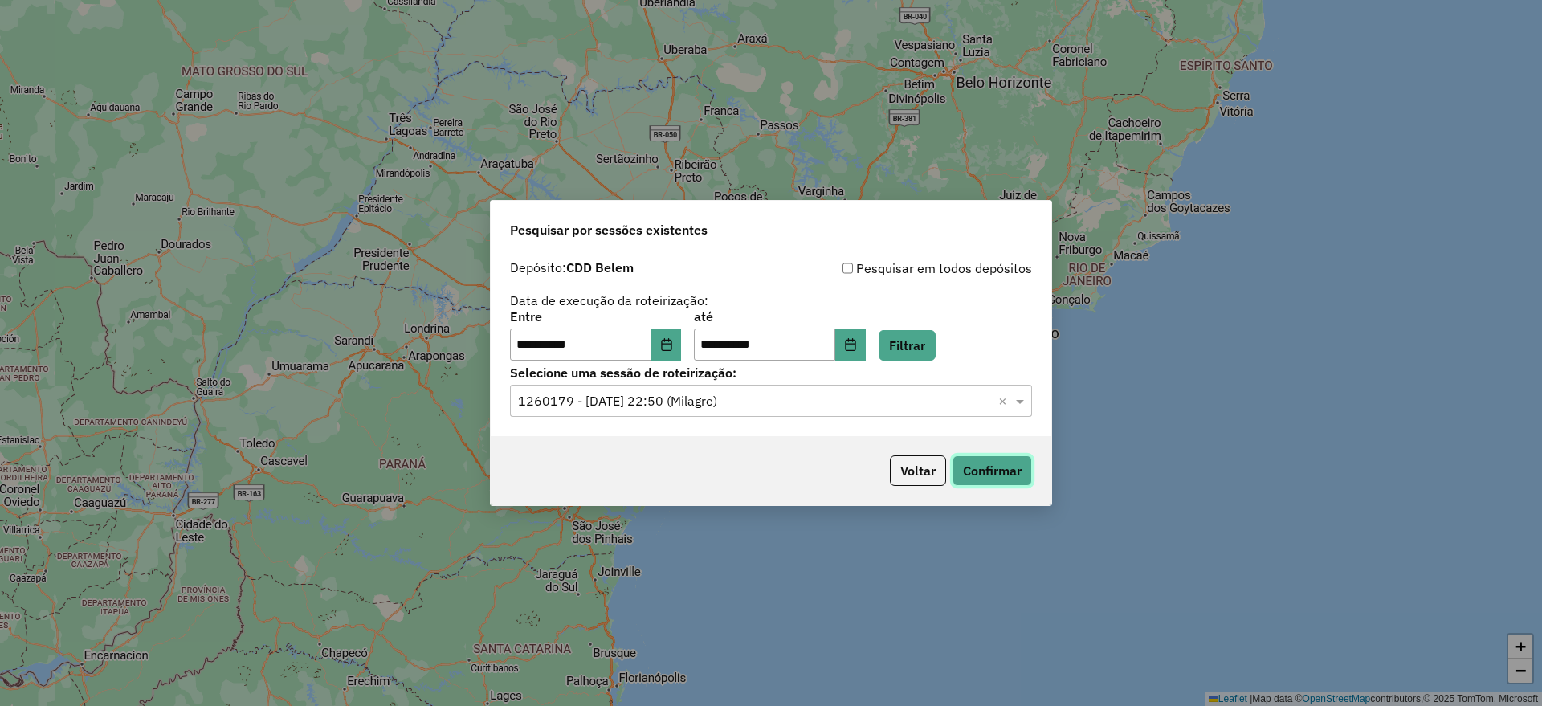
click at [984, 462] on button "Confirmar" at bounding box center [991, 470] width 79 height 31
click at [923, 467] on button "Voltar" at bounding box center [918, 470] width 56 height 31
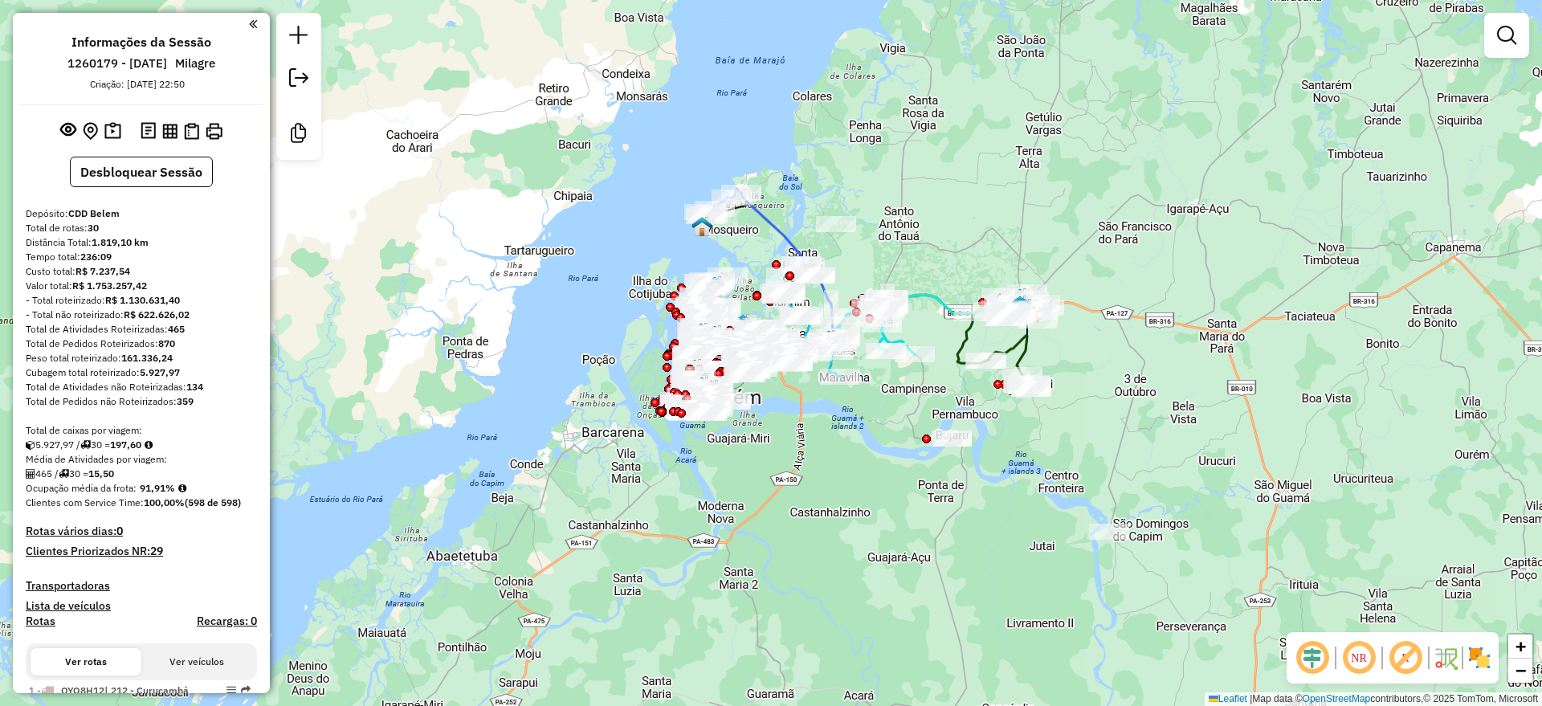
scroll to position [401, 0]
